Goal: Information Seeking & Learning: Find contact information

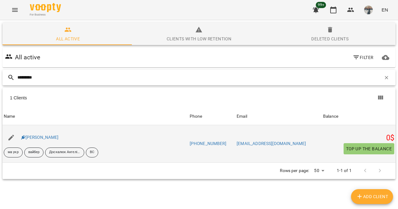
type input "*********"
click at [45, 134] on div "Навроцька Софія" at bounding box center [40, 137] width 40 height 9
click at [45, 137] on link "Навроцька Софія" at bounding box center [40, 137] width 38 height 5
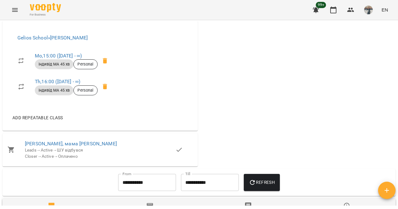
scroll to position [600, 0]
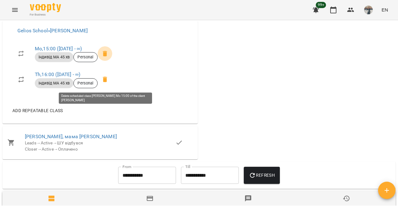
click at [110, 61] on span at bounding box center [105, 53] width 15 height 15
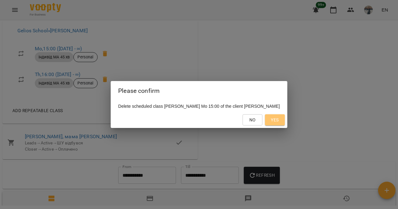
click at [282, 120] on button "Yes" at bounding box center [275, 119] width 20 height 11
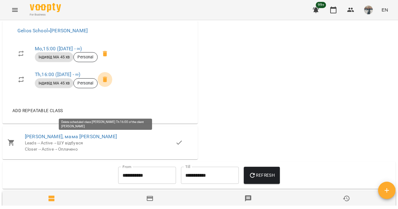
click at [106, 83] on icon at bounding box center [104, 79] width 7 height 7
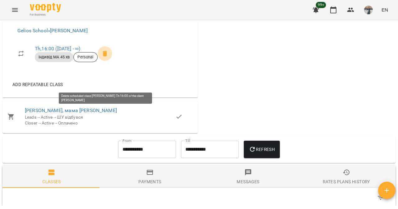
click at [106, 61] on span at bounding box center [105, 53] width 15 height 15
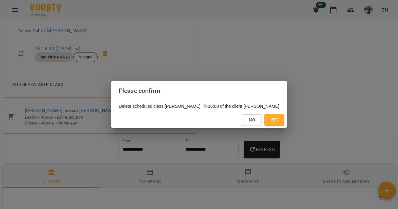
click at [279, 119] on button "Yes" at bounding box center [274, 119] width 20 height 11
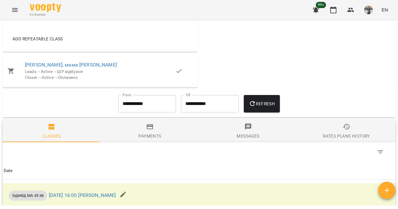
scroll to position [514, 0]
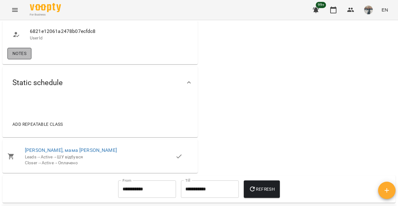
click at [17, 57] on span "Notes" at bounding box center [19, 53] width 14 height 7
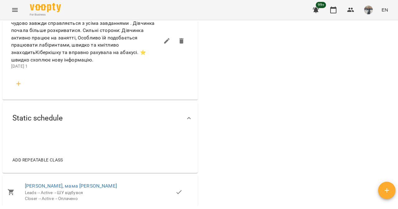
scroll to position [823, 0]
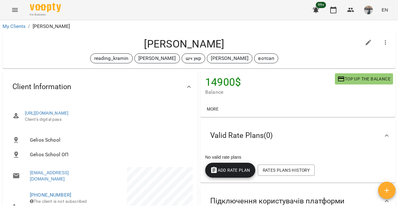
scroll to position [58, 0]
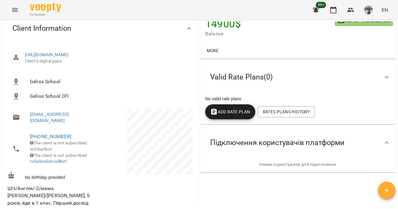
click at [82, 137] on span "+34627097959" at bounding box center [62, 136] width 64 height 7
copy link "+34627097959"
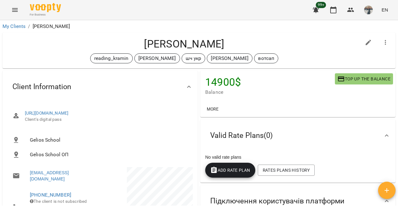
click at [203, 41] on h4 "Волков Іван" at bounding box center [184, 44] width 354 height 13
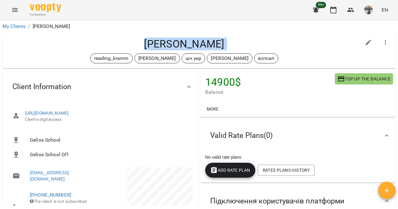
click at [203, 41] on h4 "Волков Іван" at bounding box center [184, 44] width 354 height 13
copy div "Волков Іван reading_kramin Дащенко Анна шч укр Нечиполюк Мирослава вотсап"
click at [6, 25] on link "My Clients" at bounding box center [13, 26] width 23 height 6
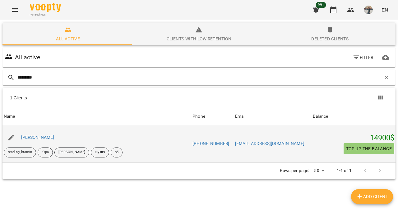
type input "*********"
drag, startPoint x: 292, startPoint y: 149, endPoint x: 236, endPoint y: 149, distance: 55.7
click at [236, 149] on tr "Name Стріла Тимофій reading_kramin Юра Яценко Катерина шу шч вб Phone +38097204…" at bounding box center [198, 143] width 393 height 37
copy tr "Email viktoriiastrila12@gmail.com"
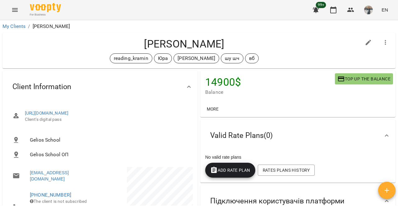
click at [200, 51] on div "[PERSON_NAME] reading_kramin [PERSON_NAME] [PERSON_NAME] шч вб" at bounding box center [184, 51] width 354 height 26
click at [197, 48] on h4 "[PERSON_NAME]" at bounding box center [184, 44] width 354 height 13
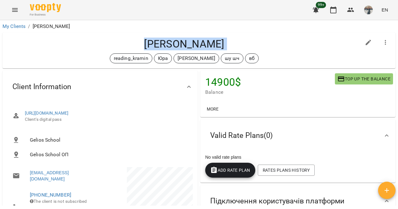
click at [197, 48] on h4 "[PERSON_NAME]" at bounding box center [184, 44] width 354 height 13
copy div "[PERSON_NAME] reading_kramin [PERSON_NAME] [PERSON_NAME] шч вб"
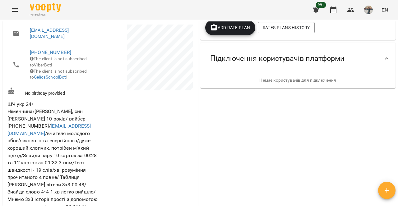
click at [96, 51] on li "[PHONE_NUMBER] The client is not subscribed to ViberBot! The client is not subs…" at bounding box center [52, 64] width 91 height 40
click at [96, 51] on li "+380972040150 The client is not subscribed to ViberBot! The client is not subsc…" at bounding box center [52, 64] width 91 height 40
copy link "+380972040150"
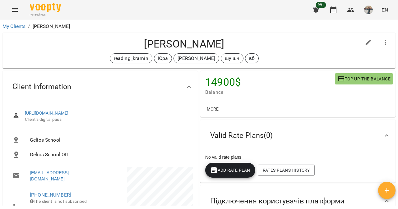
click at [20, 16] on div "For Business 99+ EN" at bounding box center [199, 10] width 398 height 20
click at [12, 31] on div "My Clients / Стріла Тимофій" at bounding box center [199, 26] width 396 height 10
click at [10, 27] on link "My Clients" at bounding box center [13, 26] width 23 height 6
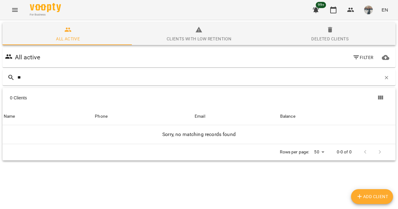
type input "*"
click at [352, 39] on span "Deleted clients" at bounding box center [330, 34] width 124 height 17
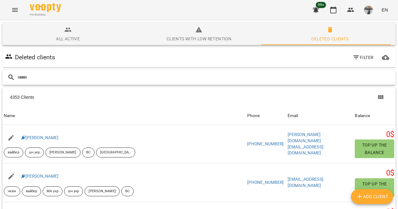
click at [142, 73] on input "text" at bounding box center [205, 77] width 376 height 10
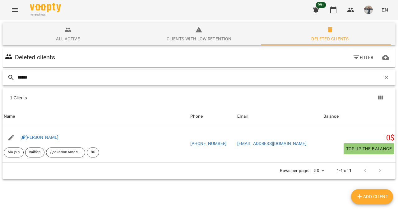
type input "******"
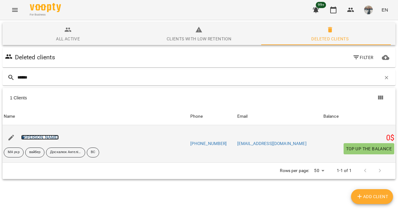
click at [44, 140] on link "Пасіка Александер" at bounding box center [40, 137] width 38 height 5
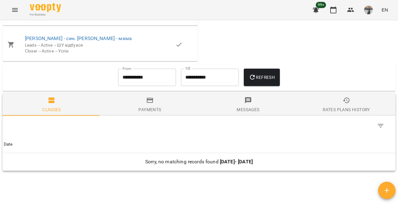
scroll to position [539, 0]
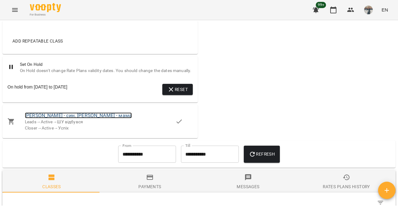
click at [50, 119] on link "Інста Пісіка Александер - син. Світлана - мама" at bounding box center [78, 116] width 107 height 6
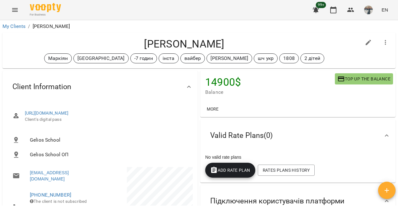
click at [204, 43] on h4 "Міщій Вікторія" at bounding box center [184, 44] width 354 height 13
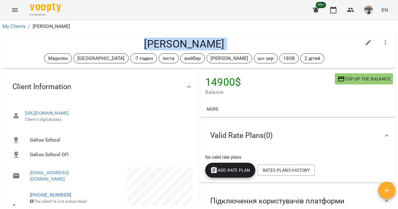
click at [204, 43] on h4 "Міщій Вікторія" at bounding box center [184, 44] width 354 height 13
copy div "Міщій Вікторія Маркіян Канада -7 годин інста вайбер Нечиполюк Мирослава шч укр …"
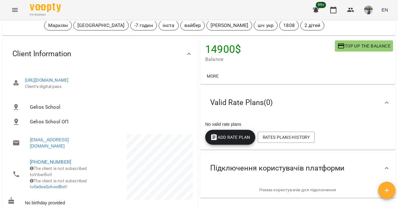
scroll to position [35, 0]
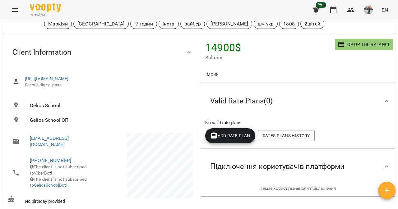
click at [79, 153] on li "+16479859043 The client is not subscribed to ViberBot! The client is not subscr…" at bounding box center [52, 173] width 91 height 40
copy link "+16479859043"
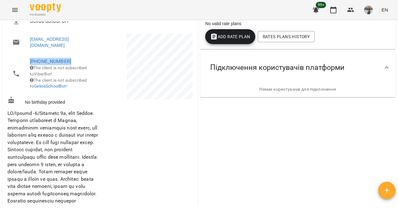
scroll to position [0, 0]
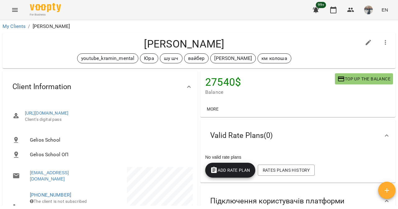
click at [198, 43] on h4 "[PERSON_NAME]" at bounding box center [184, 44] width 354 height 13
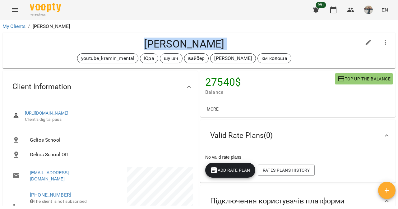
click at [198, 43] on h4 "[PERSON_NAME]" at bounding box center [184, 44] width 354 height 13
copy div "[PERSON_NAME] youtube_kramin_mental [PERSON_NAME] шч [PERSON_NAME] км колоша"
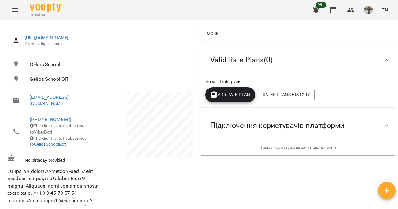
click at [87, 122] on span "[PHONE_NUMBER]" at bounding box center [62, 119] width 64 height 7
copy link "[PHONE_NUMBER]"
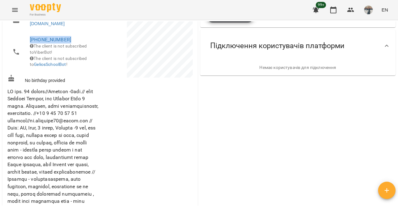
scroll to position [165, 0]
